Goal: Information Seeking & Learning: Check status

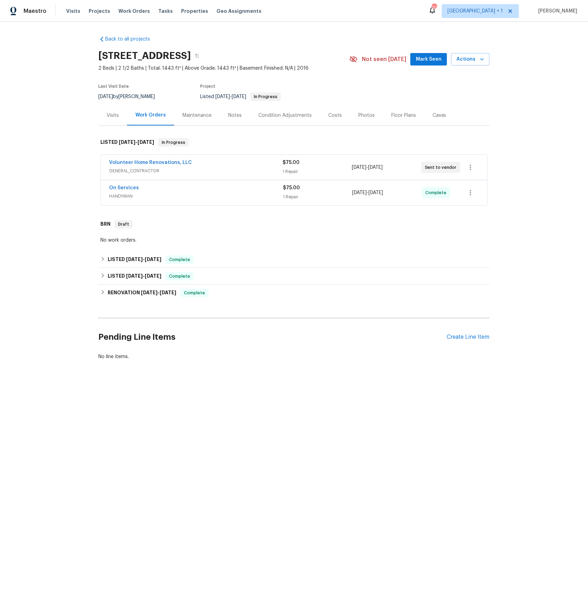
click at [135, 170] on span "GENERAL_CONTRACTOR" at bounding box center [196, 170] width 174 height 7
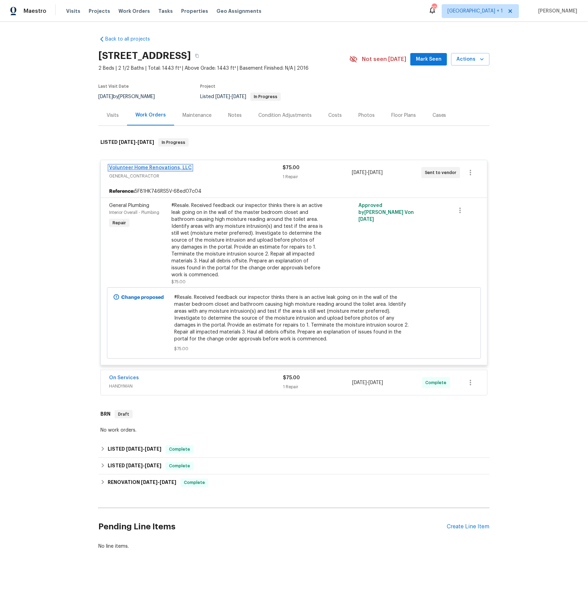
click at [147, 167] on link "Volunteer Home Renovations, LLC" at bounding box center [150, 167] width 83 height 5
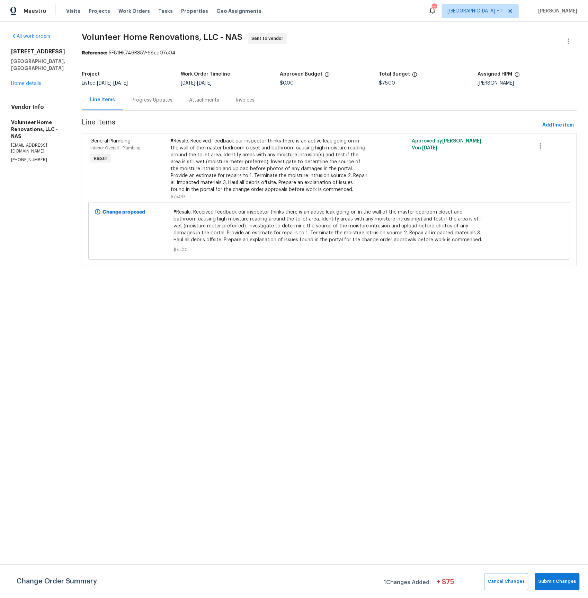
click at [173, 101] on div "Progress Updates" at bounding box center [152, 100] width 41 height 7
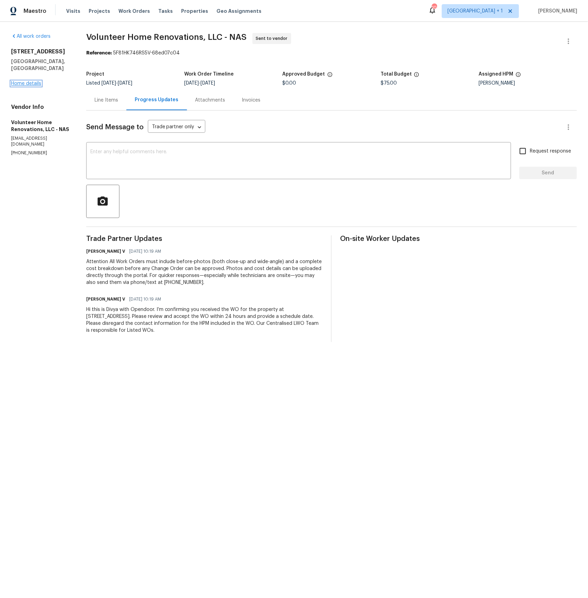
click at [35, 81] on link "Home details" at bounding box center [26, 83] width 30 height 5
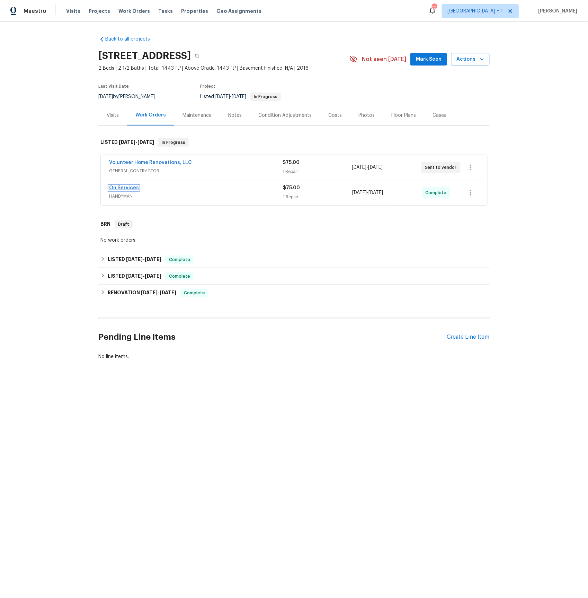
click at [129, 188] on link "On Services" at bounding box center [124, 187] width 30 height 5
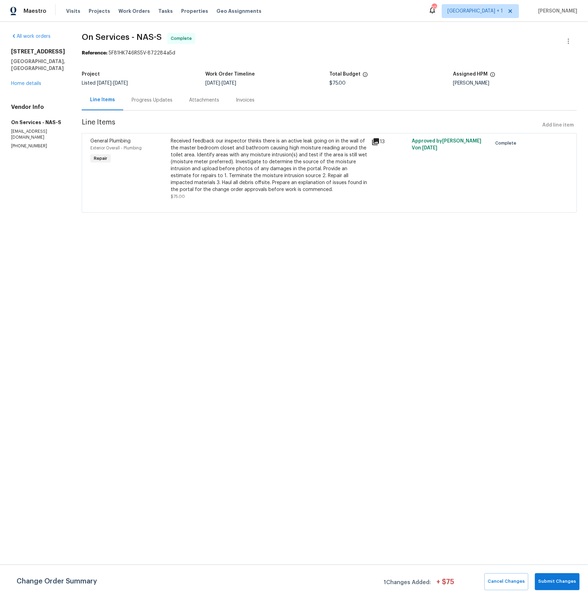
click at [151, 104] on div "Progress Updates" at bounding box center [152, 100] width 58 height 20
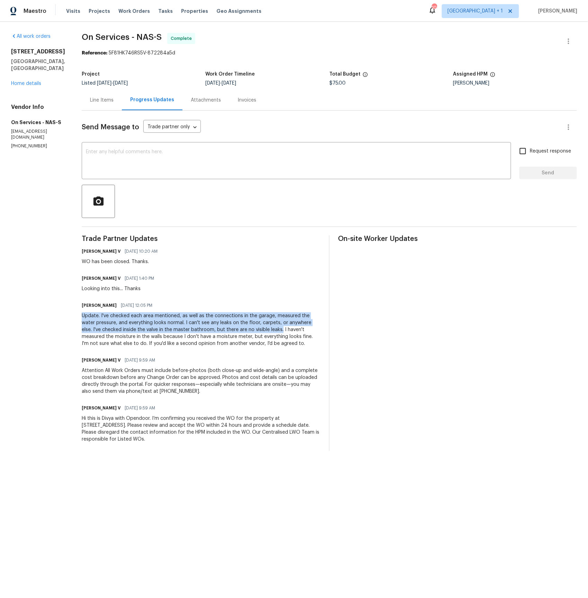
drag, startPoint x: 77, startPoint y: 316, endPoint x: 256, endPoint y: 328, distance: 179.2
click at [256, 328] on div "Update. I've checked each area mentioned, as well as the connections in the gar…" at bounding box center [201, 329] width 239 height 35
copy div "Update. I've checked each area mentioned, as well as the connections in the gar…"
